Goal: Task Accomplishment & Management: Manage account settings

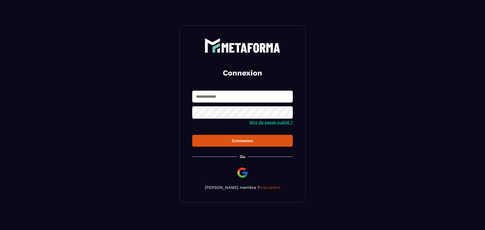
click at [238, 94] on input "text" at bounding box center [242, 97] width 100 height 12
click at [218, 75] on h2 "Connexion" at bounding box center [242, 73] width 88 height 10
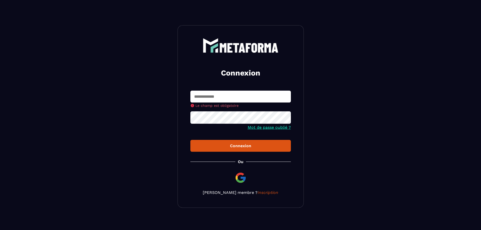
drag, startPoint x: 117, startPoint y: 0, endPoint x: 227, endPoint y: 97, distance: 146.5
click at [227, 97] on input "text" at bounding box center [240, 97] width 100 height 12
type input "**********"
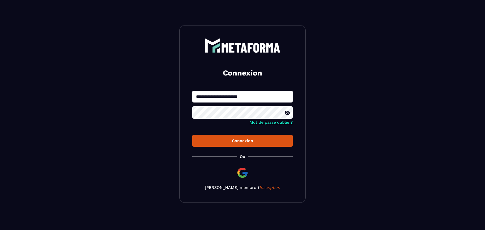
click at [238, 142] on div "Connexion" at bounding box center [242, 140] width 92 height 5
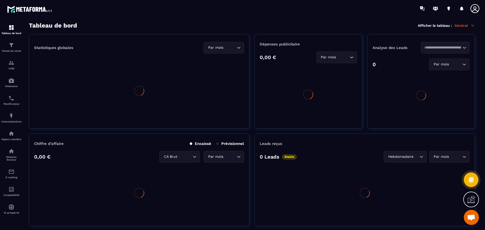
click at [474, 6] on icon at bounding box center [475, 9] width 10 height 10
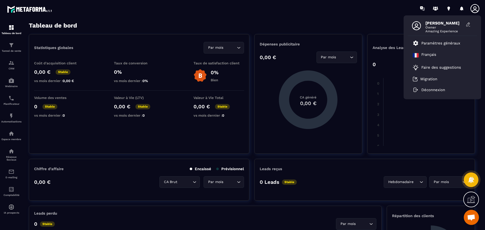
click at [472, 6] on icon at bounding box center [475, 9] width 10 height 10
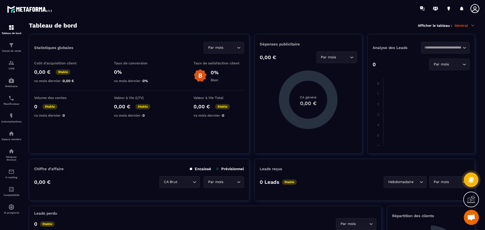
click at [472, 6] on icon at bounding box center [475, 9] width 10 height 10
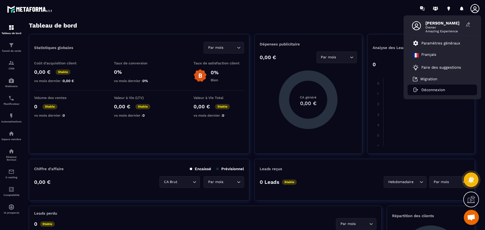
click at [429, 88] on p "Déconnexion" at bounding box center [433, 90] width 24 height 5
